Goal: Find specific page/section: Find specific page/section

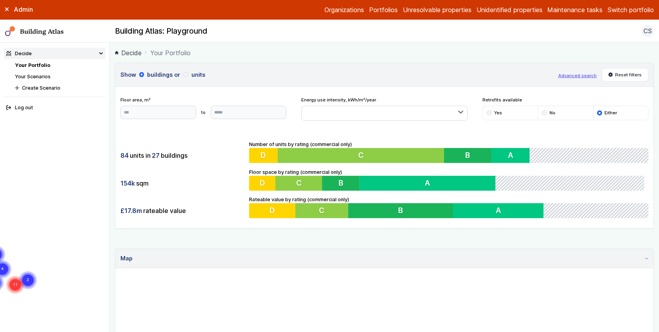
click at [113, 155] on main "Decide Your Portfolio Show buildings or units Advanced search Reset filters Flo…" at bounding box center [384, 188] width 549 height 290
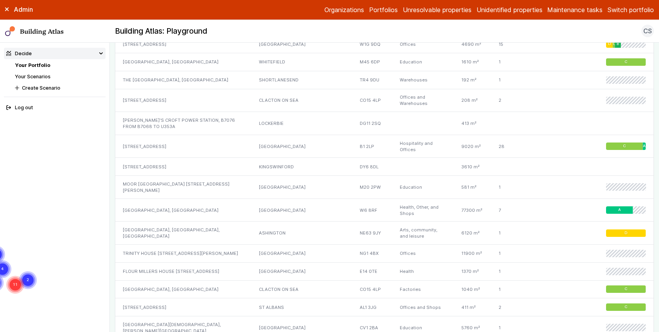
scroll to position [472, 0]
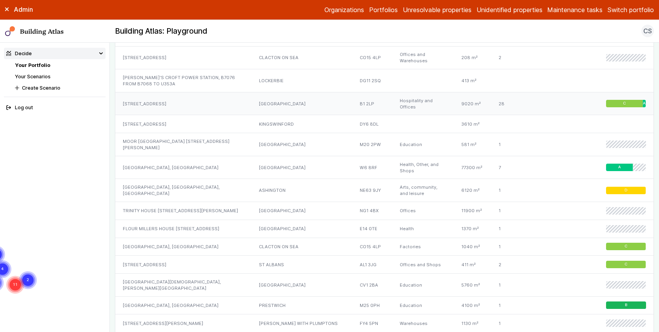
click at [182, 94] on div "[STREET_ADDRESS]" at bounding box center [183, 103] width 136 height 23
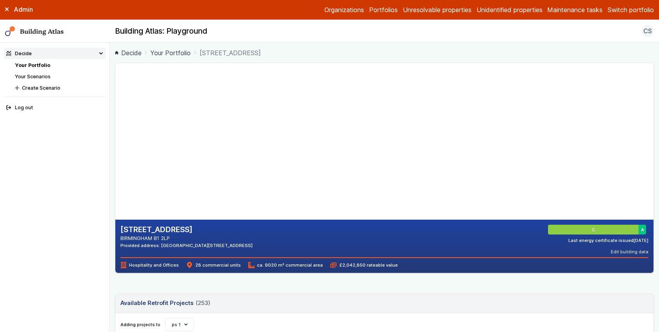
click at [112, 211] on main "Decide Your Portfolio [STREET_ADDRESS] [STREET_ADDRESS] BIRMINGHAM B1 2LP Provi…" at bounding box center [384, 188] width 549 height 290
click at [164, 241] on address "BIRMINGHAM B1 2LP" at bounding box center [186, 238] width 132 height 7
drag, startPoint x: 159, startPoint y: 245, endPoint x: 247, endPoint y: 242, distance: 87.5
click at [247, 243] on div "Provided address: [GEOGRAPHIC_DATA][STREET_ADDRESS]" at bounding box center [186, 246] width 132 height 6
copy div "Eleven Brindleyplace, [STREET_ADDRESS]"
